Goal: Task Accomplishment & Management: Use online tool/utility

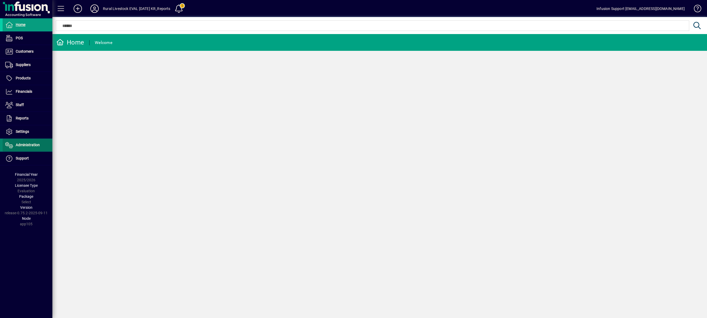
click at [20, 146] on span "Administration" at bounding box center [28, 145] width 24 height 4
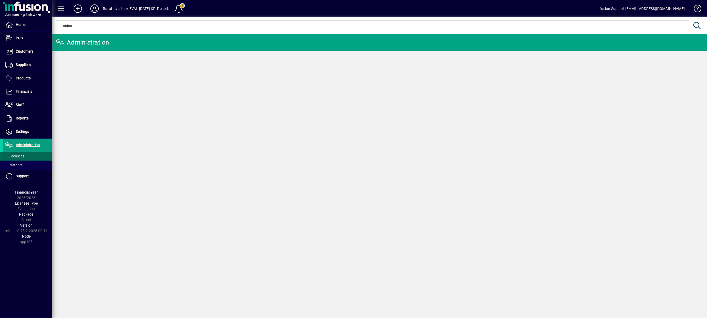
click at [16, 158] on span "Licensees" at bounding box center [14, 156] width 19 height 4
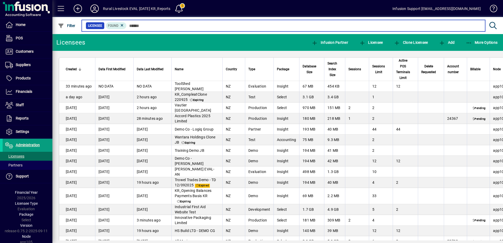
click at [137, 27] on input "text" at bounding box center [303, 25] width 354 height 7
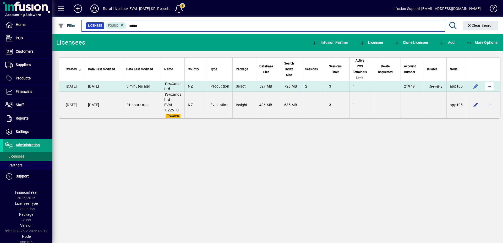
type input "*****"
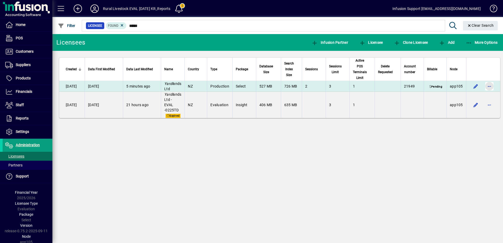
click at [495, 86] on span "button" at bounding box center [489, 86] width 13 height 13
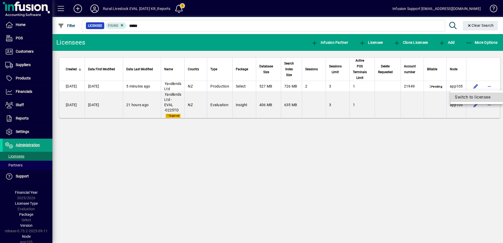
click at [469, 98] on span "Switch to licensee" at bounding box center [476, 97] width 44 height 6
